Goal: Transaction & Acquisition: Purchase product/service

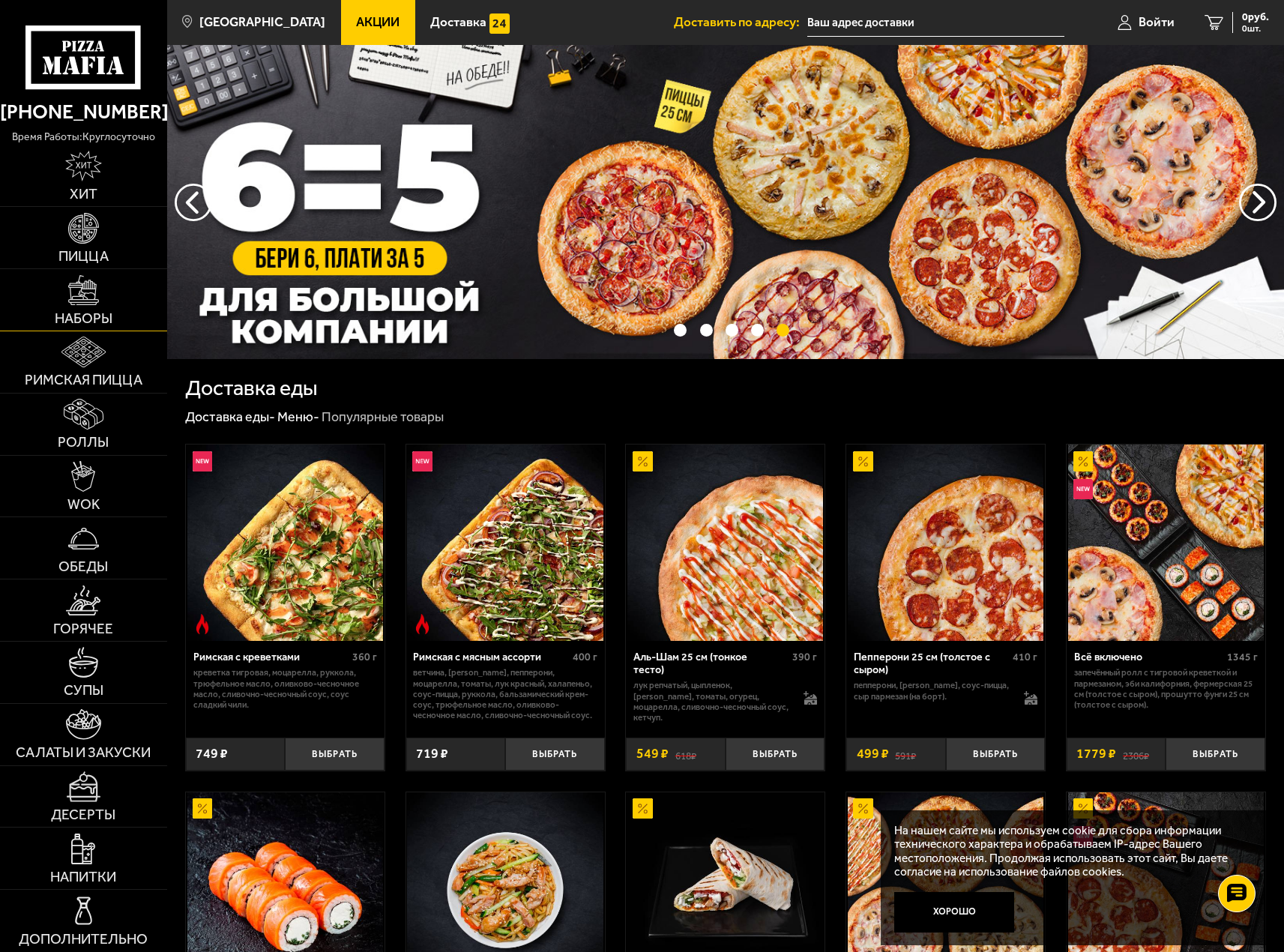
click at [92, 288] on img at bounding box center [83, 290] width 30 height 30
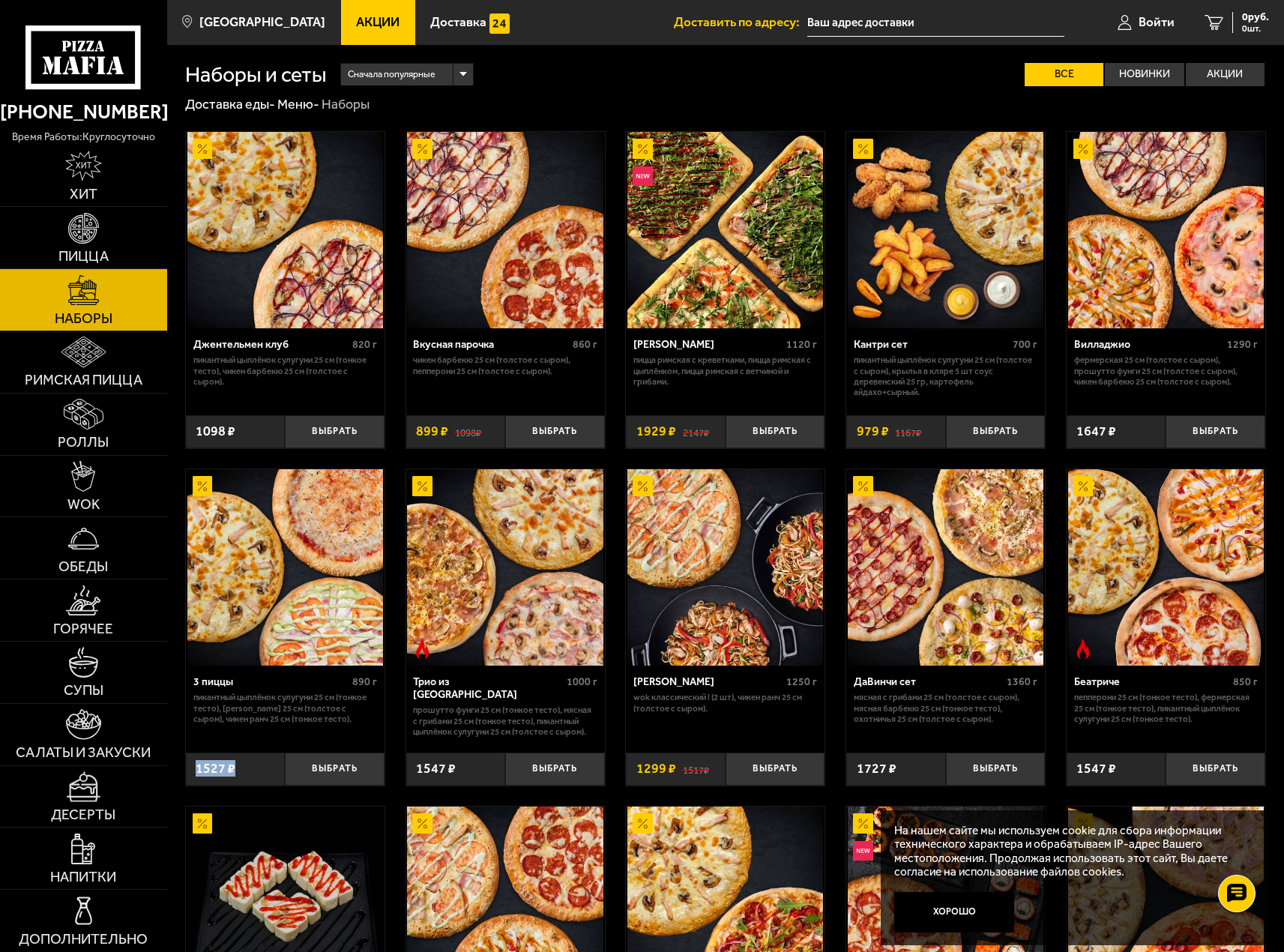
drag, startPoint x: 242, startPoint y: 774, endPoint x: 188, endPoint y: 761, distance: 55.5
click at [188, 762] on div "1527 ₽" at bounding box center [235, 769] width 99 height 33
click at [100, 220] on link "Пицца" at bounding box center [83, 237] width 167 height 62
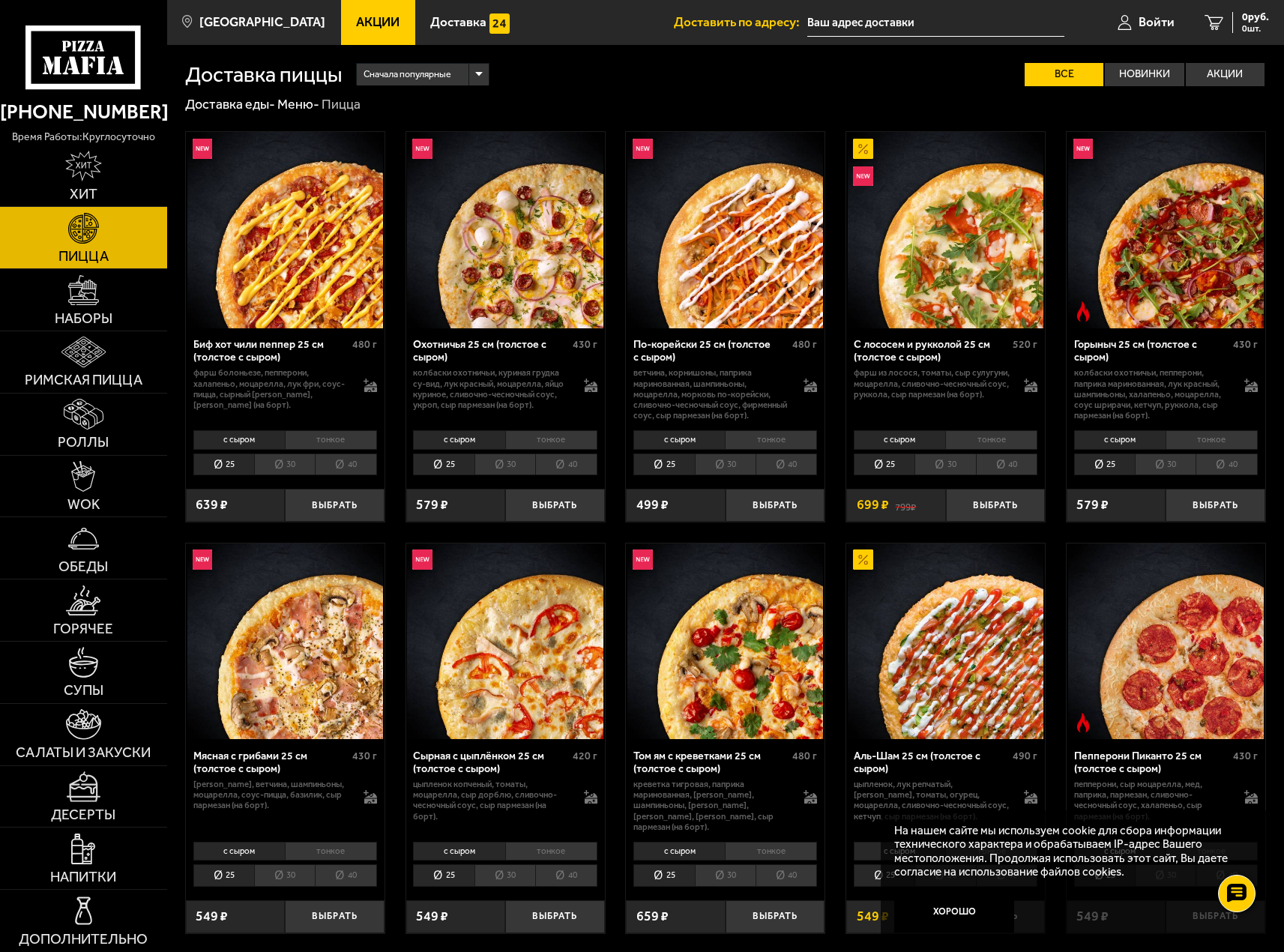
click at [492, 462] on li "30" at bounding box center [505, 464] width 61 height 21
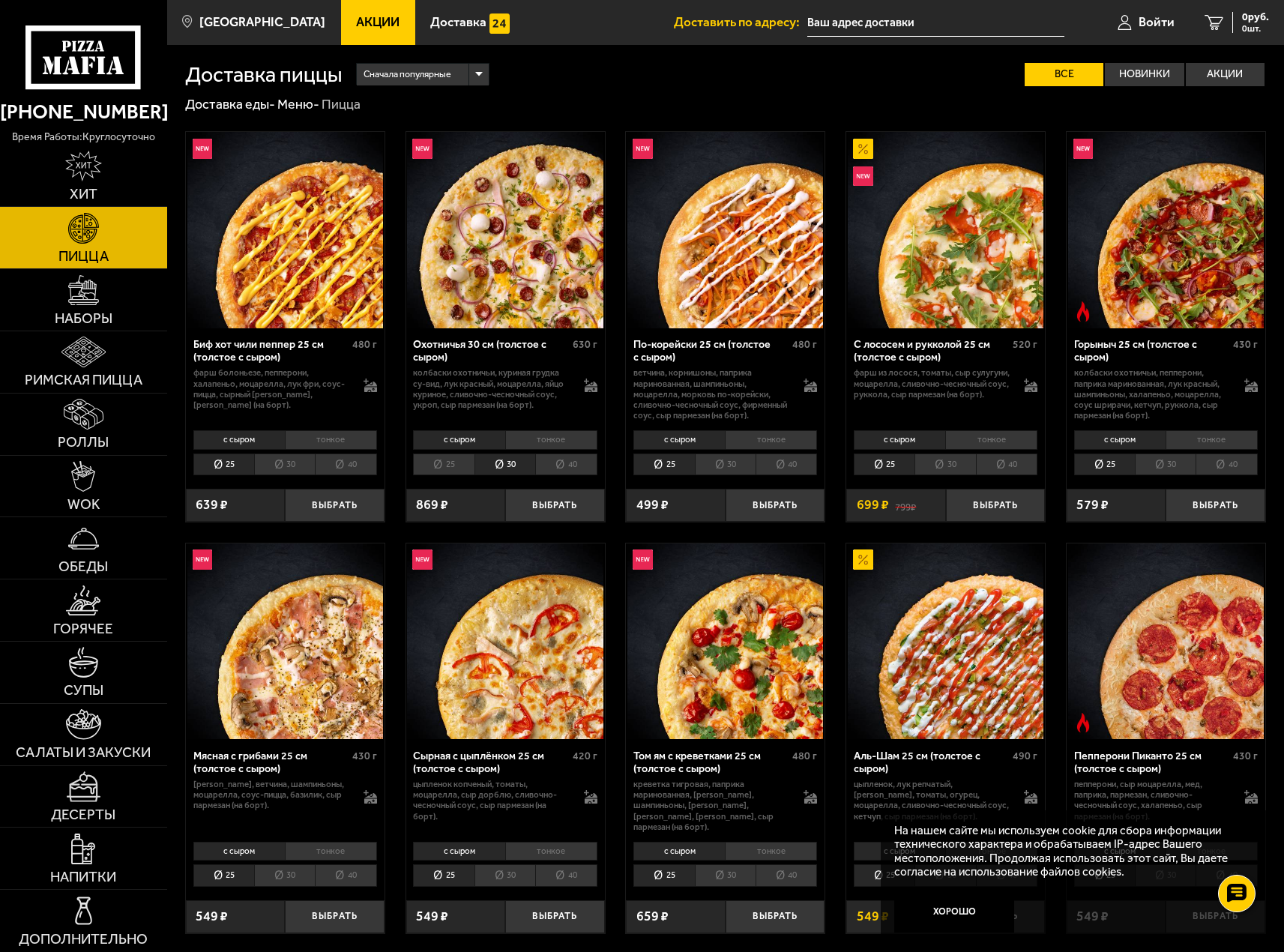
click at [437, 472] on li "25" at bounding box center [444, 464] width 61 height 21
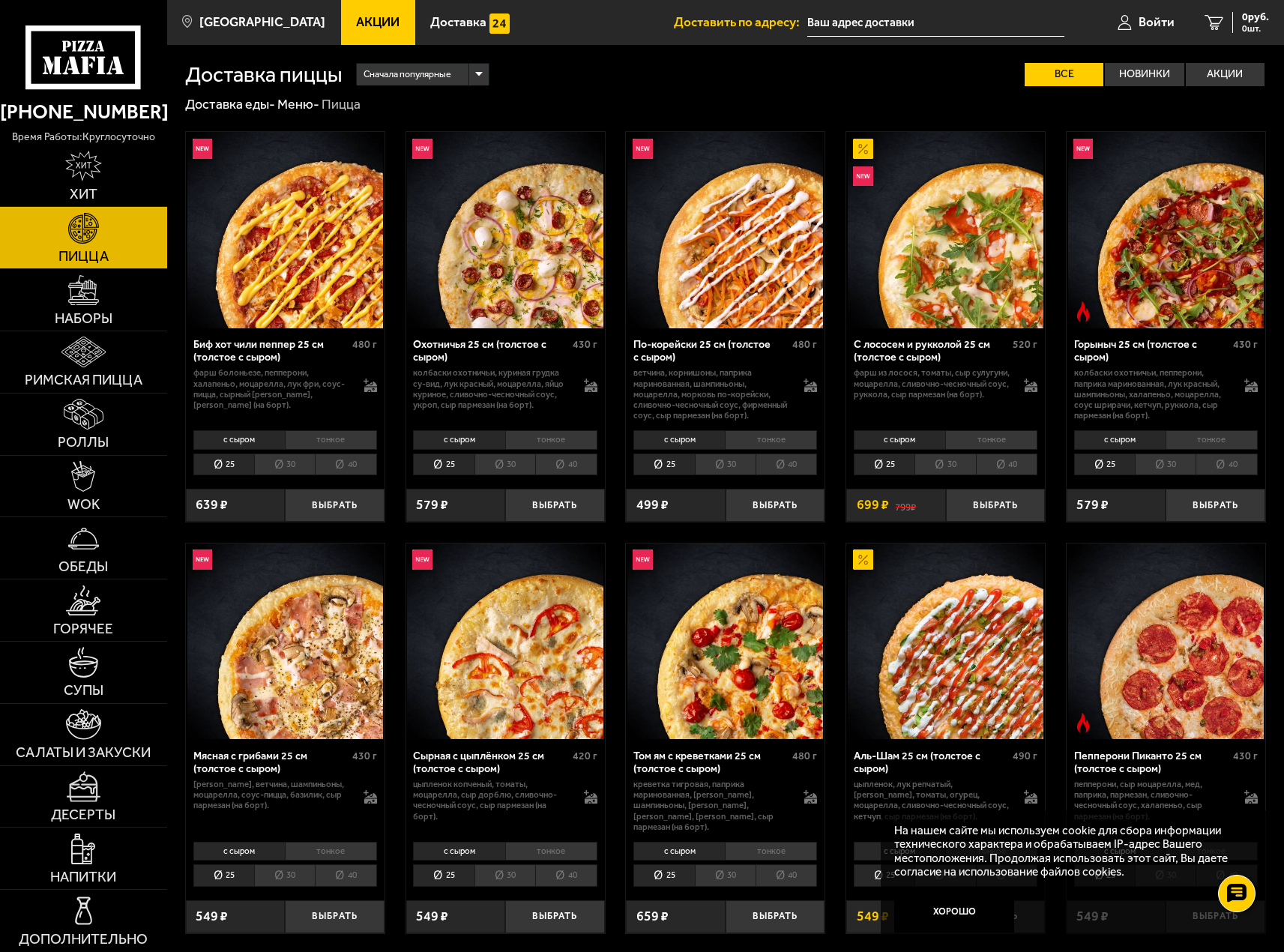
click at [473, 467] on li "25" at bounding box center [444, 464] width 61 height 21
click at [477, 461] on li "30" at bounding box center [505, 464] width 61 height 21
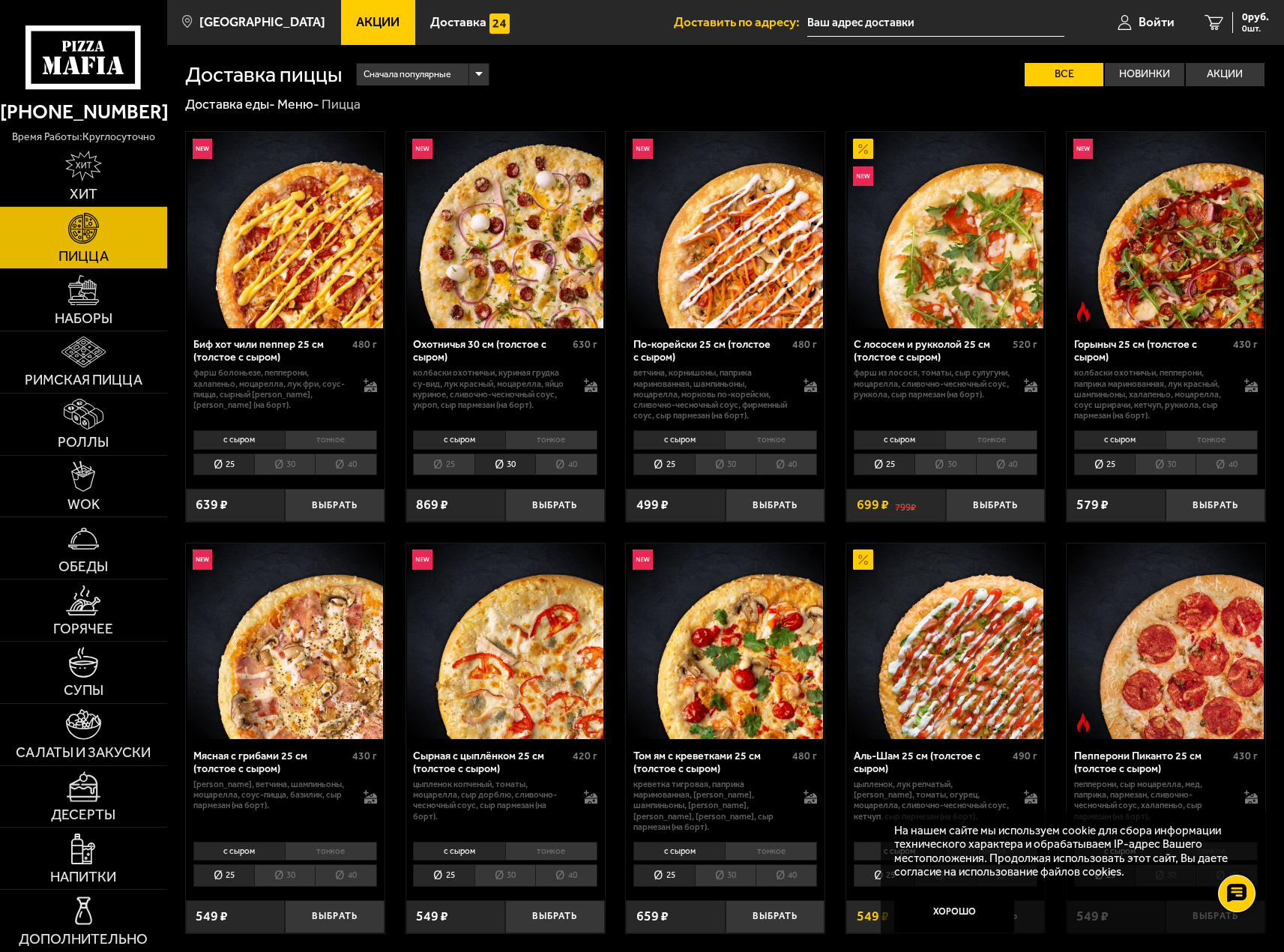
click at [438, 472] on li "25" at bounding box center [444, 464] width 61 height 21
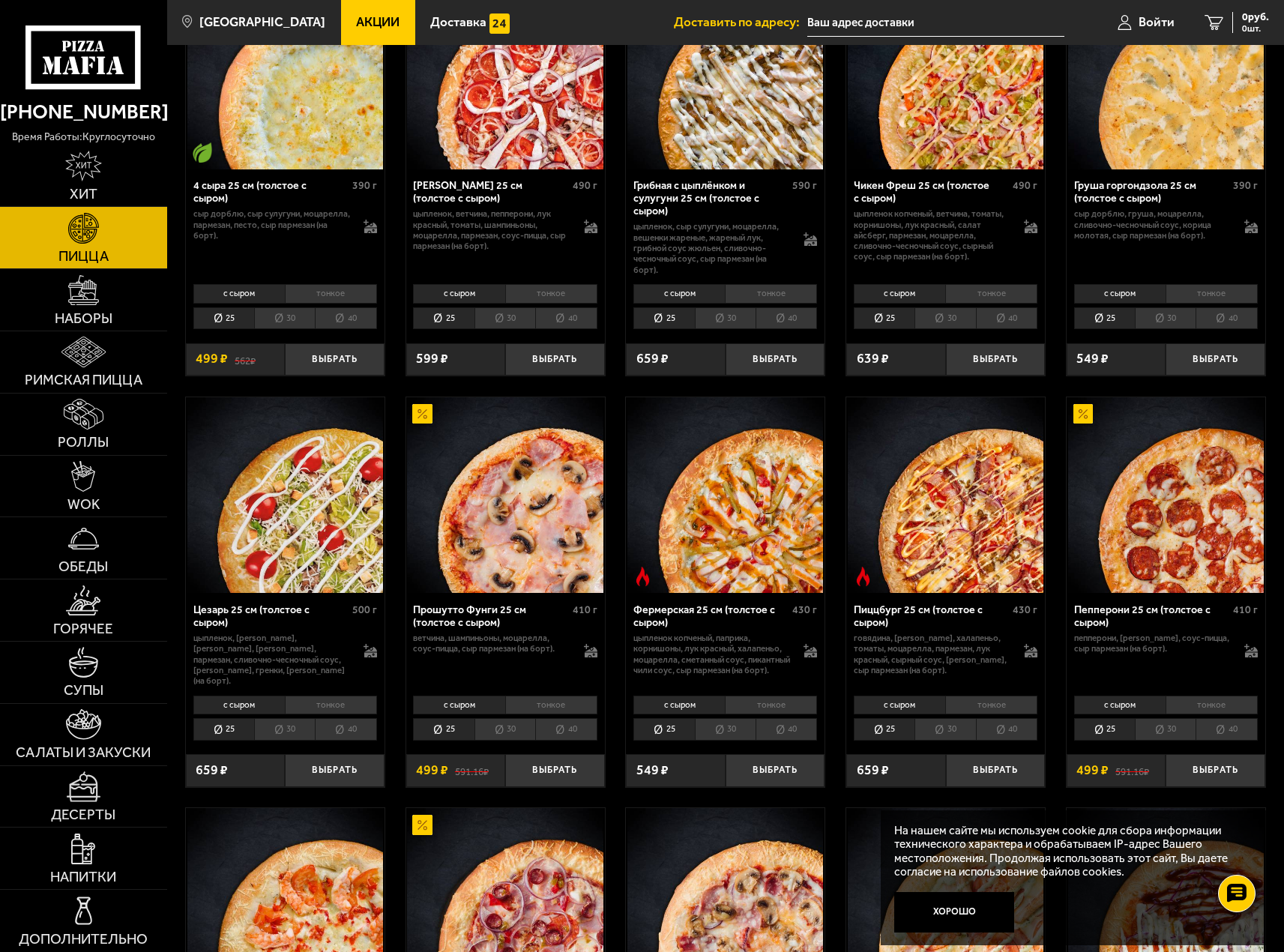
scroll to position [974, 0]
